Goal: Task Accomplishment & Management: Complete application form

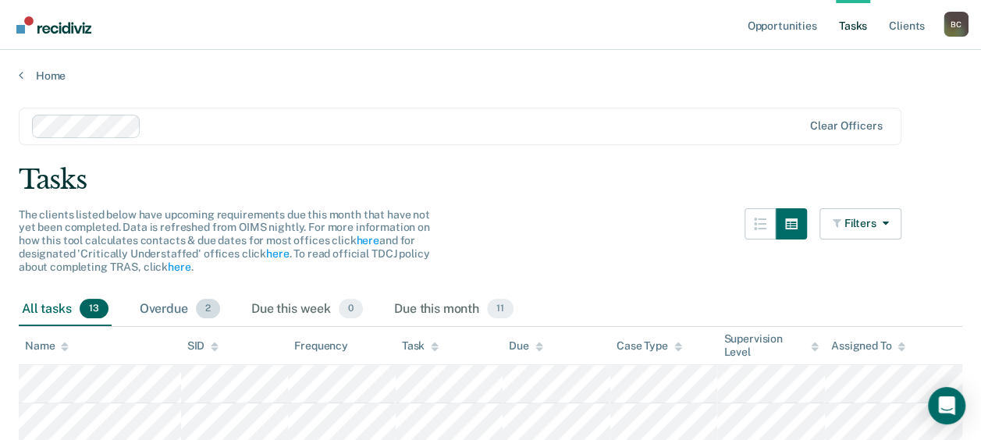
click at [143, 311] on div "Overdue 2" at bounding box center [180, 310] width 87 height 34
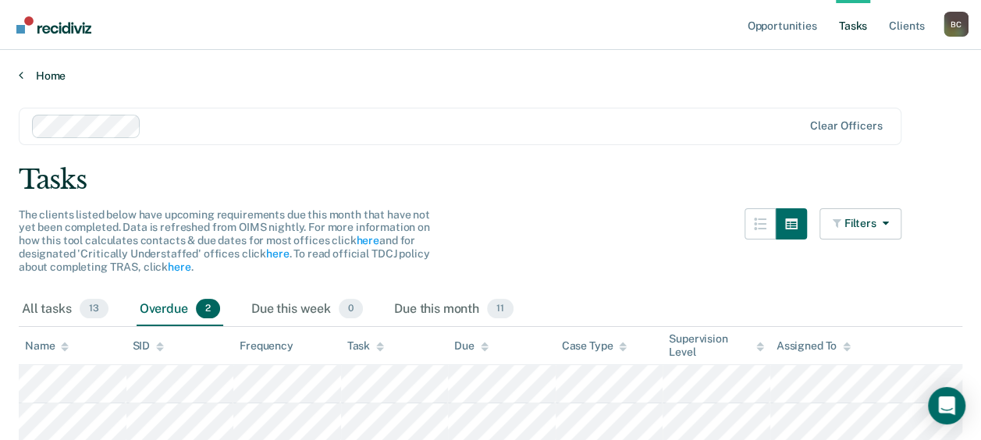
click at [23, 69] on icon at bounding box center [21, 75] width 5 height 12
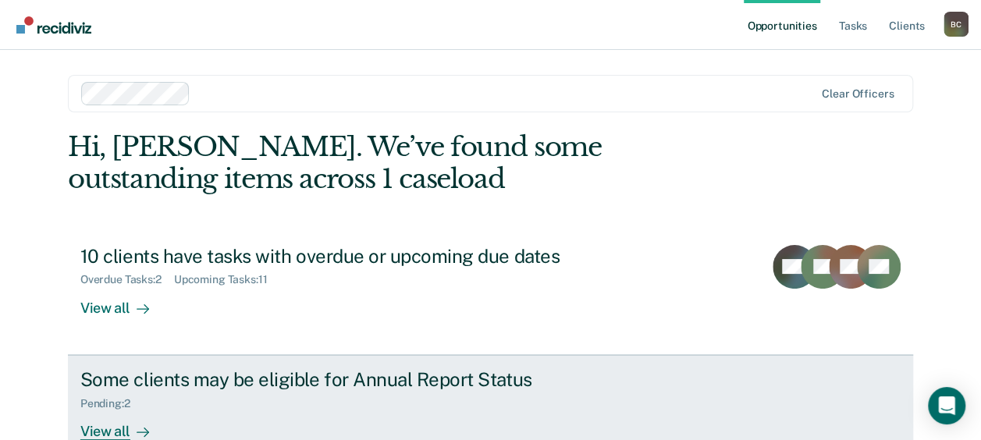
click at [147, 375] on div "Some clients may be eligible for Annual Report Status" at bounding box center [354, 379] width 548 height 23
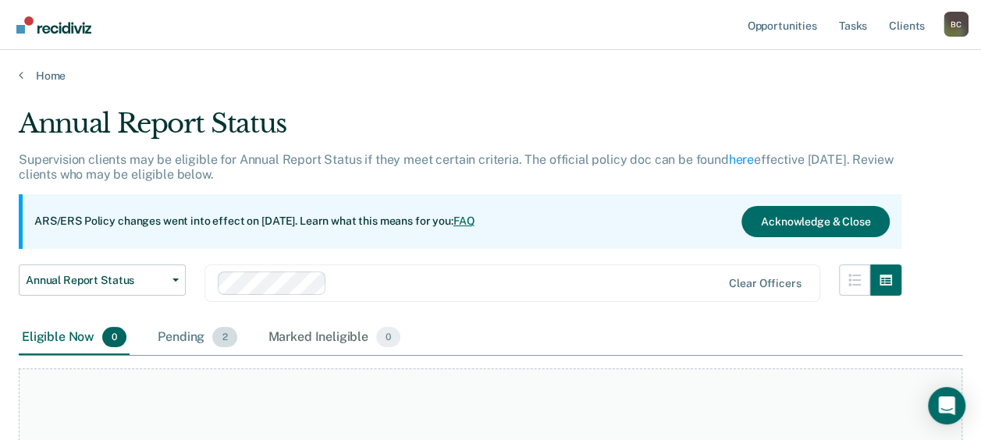
click at [189, 342] on div "Pending 2" at bounding box center [196, 338] width 85 height 34
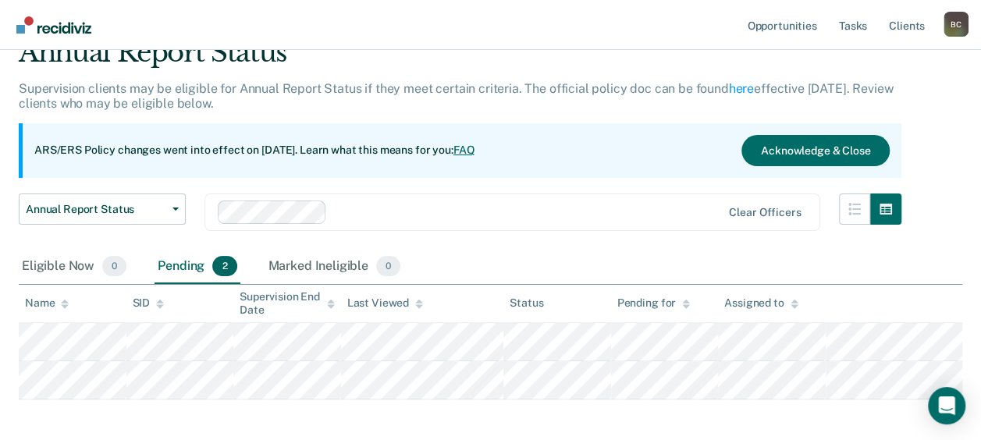
scroll to position [142, 0]
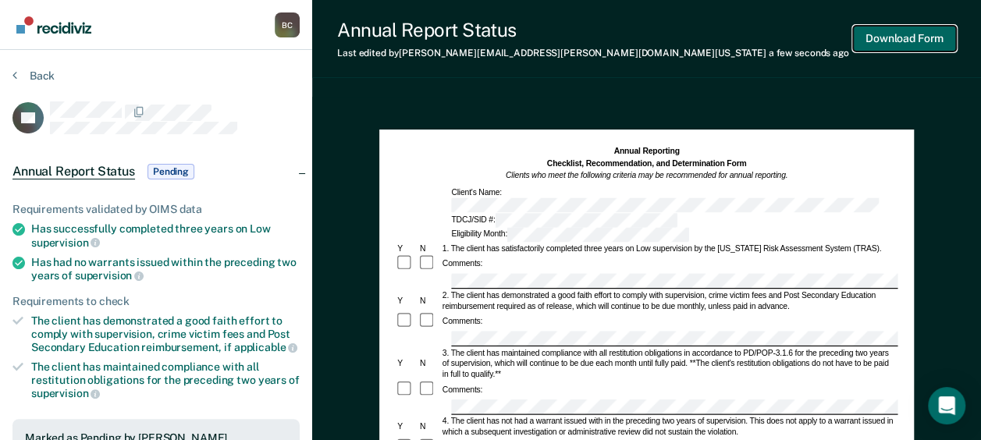
click at [917, 37] on button "Download Form" at bounding box center [904, 39] width 103 height 26
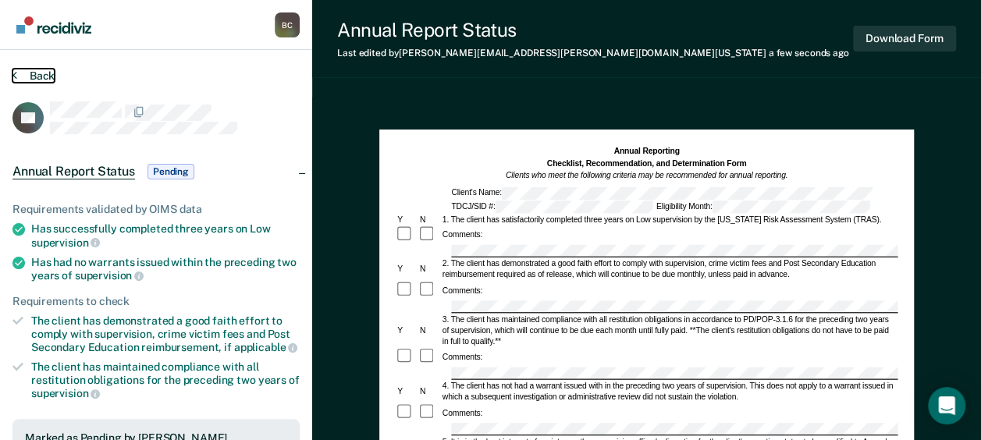
click at [24, 70] on button "Back" at bounding box center [33, 76] width 42 height 14
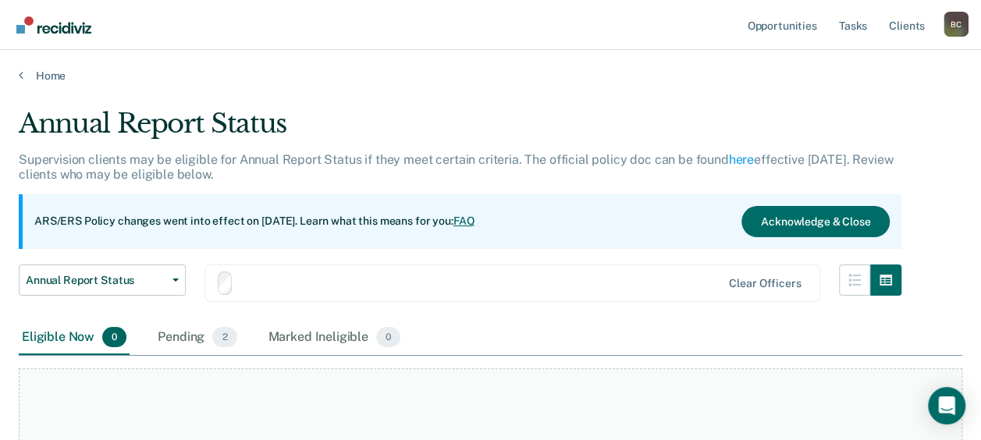
scroll to position [142, 0]
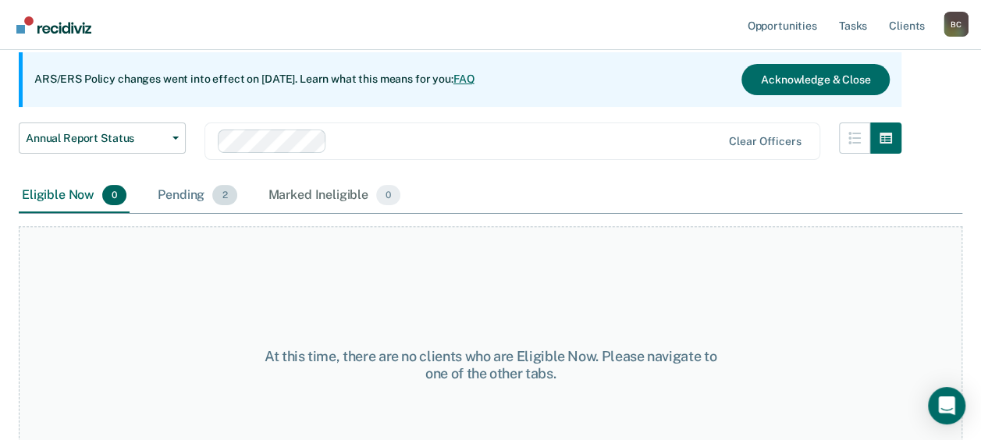
click at [186, 191] on div "Pending 2" at bounding box center [196, 196] width 85 height 34
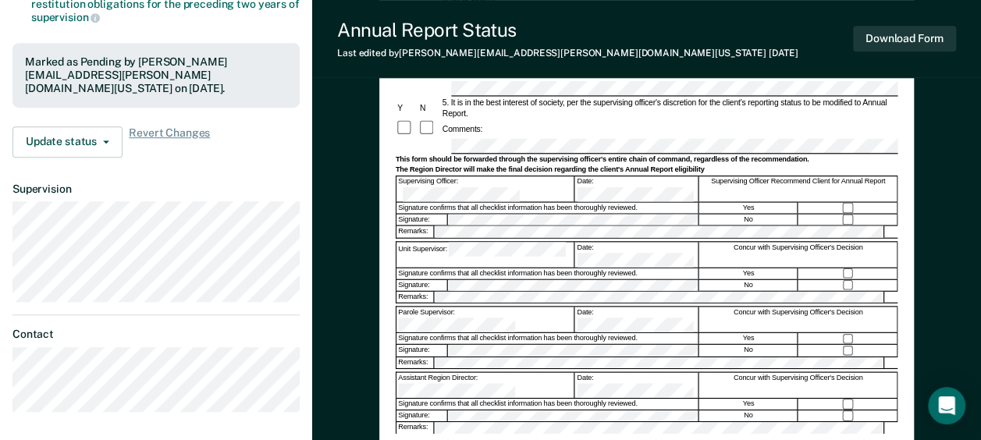
scroll to position [351, 0]
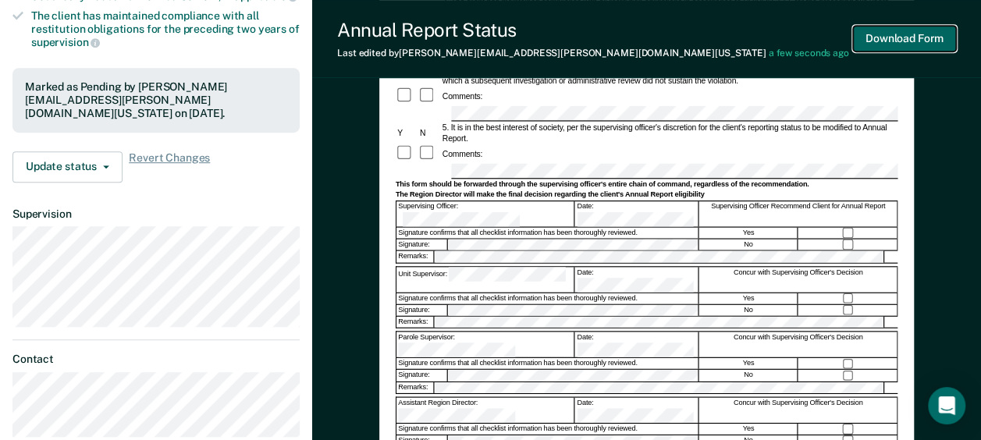
click at [876, 44] on button "Download Form" at bounding box center [904, 39] width 103 height 26
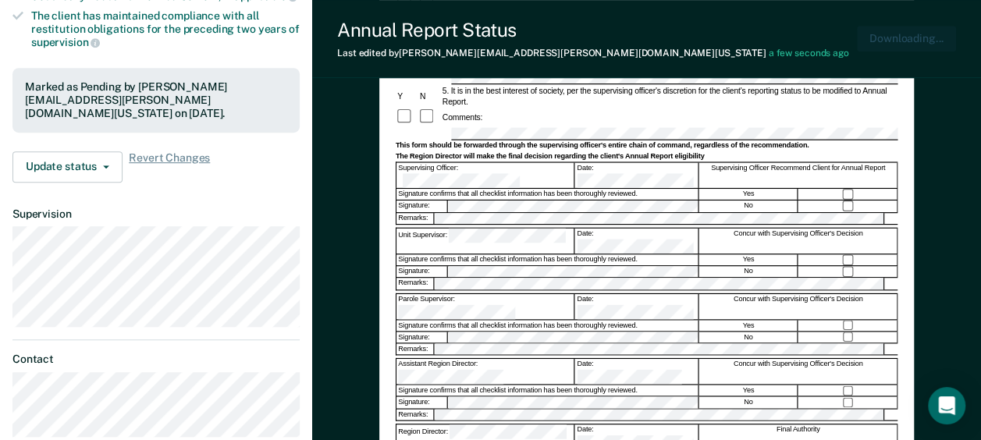
scroll to position [0, 0]
click at [881, 47] on button "Download Form" at bounding box center [904, 39] width 103 height 26
